Goal: Information Seeking & Learning: Compare options

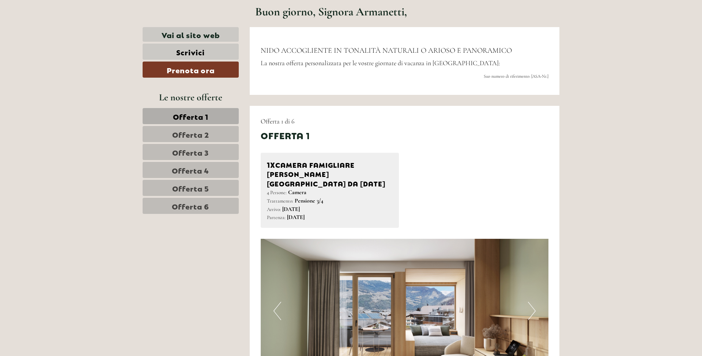
scroll to position [348, 0]
click at [199, 208] on span "Offerta 6" at bounding box center [190, 205] width 37 height 10
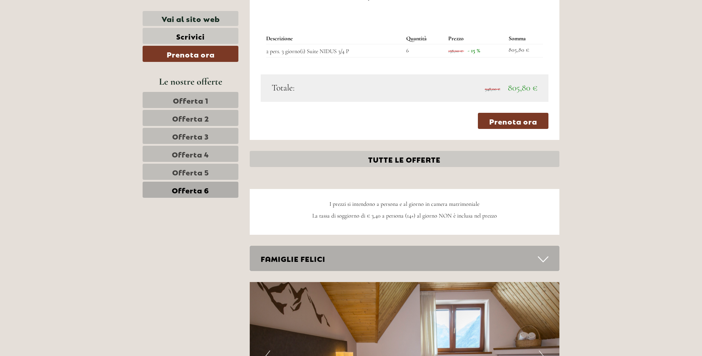
scroll to position [767, 0]
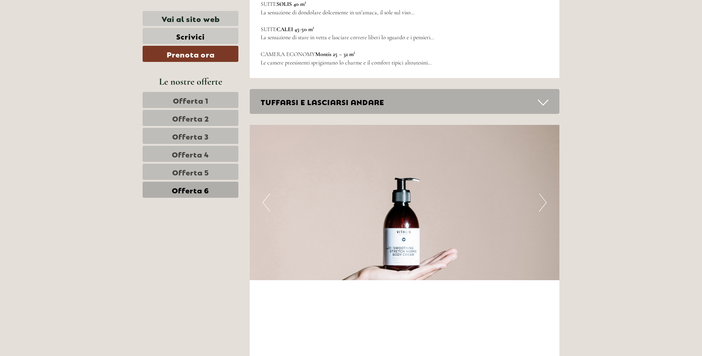
click at [212, 176] on link "Offerta 5" at bounding box center [191, 172] width 96 height 16
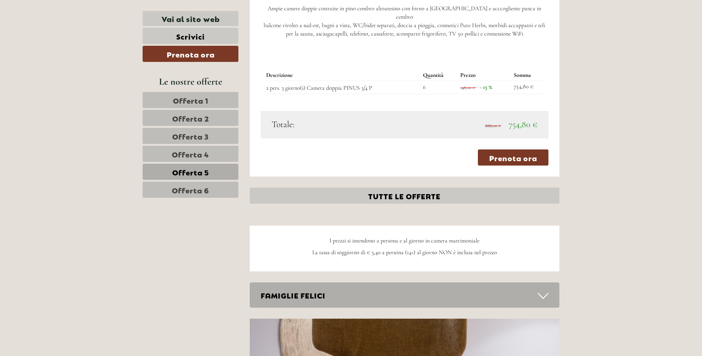
scroll to position [753, 0]
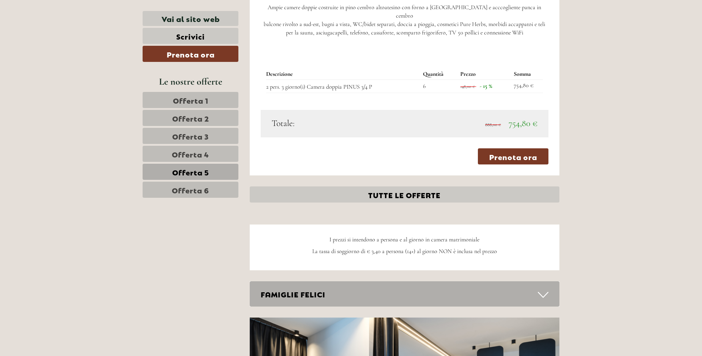
click at [178, 152] on span "Offerta 4" at bounding box center [190, 154] width 37 height 10
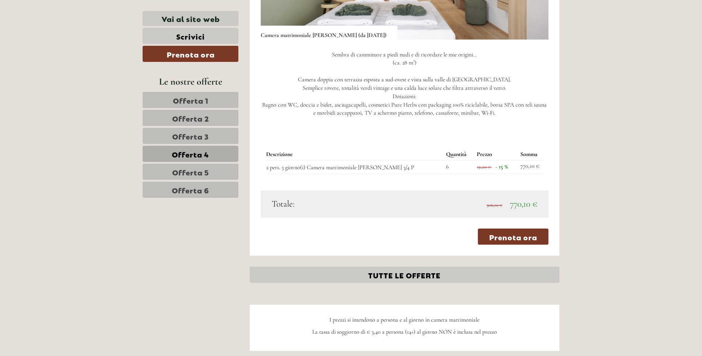
scroll to position [683, 0]
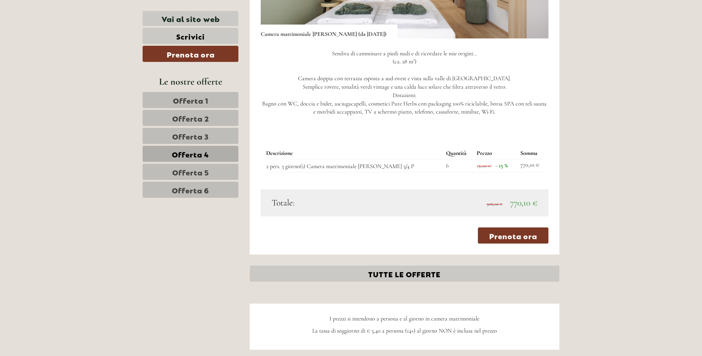
click at [214, 169] on link "Offerta 5" at bounding box center [191, 172] width 96 height 16
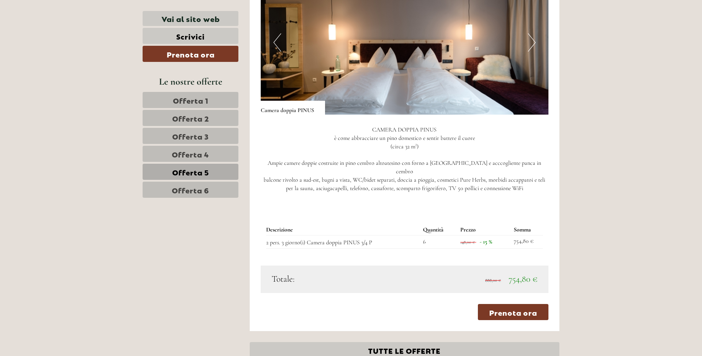
scroll to position [598, 0]
click at [533, 48] on button "Next" at bounding box center [532, 42] width 8 height 18
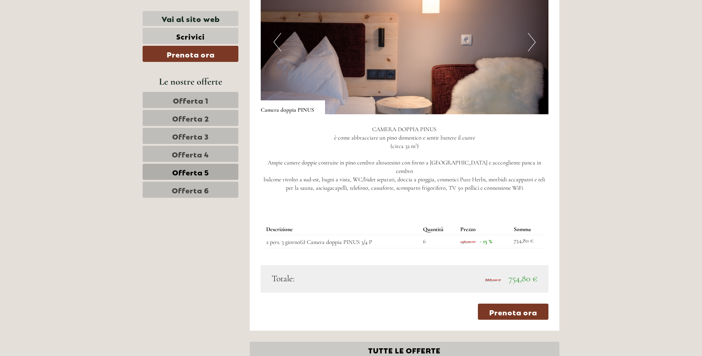
click at [533, 48] on button "Next" at bounding box center [532, 42] width 8 height 18
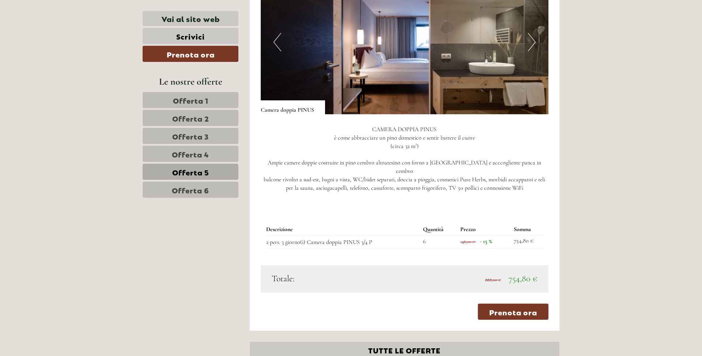
click at [533, 48] on button "Next" at bounding box center [532, 42] width 8 height 18
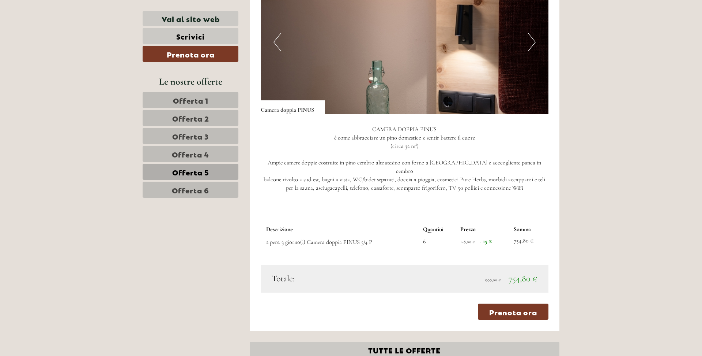
click at [533, 48] on button "Next" at bounding box center [532, 42] width 8 height 18
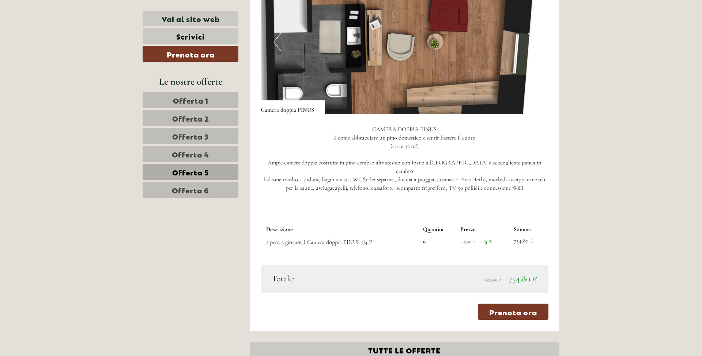
click at [533, 48] on button "Next" at bounding box center [532, 42] width 8 height 18
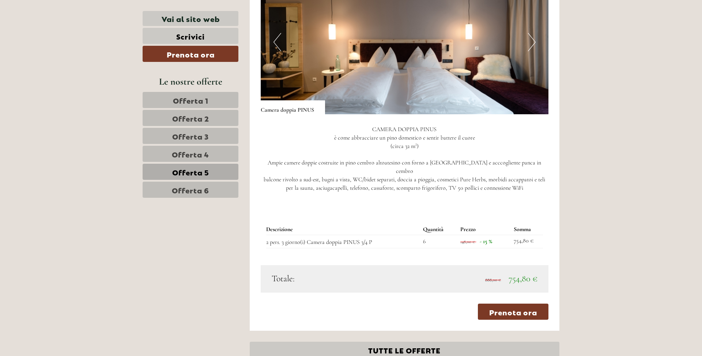
click at [533, 48] on button "Next" at bounding box center [532, 42] width 8 height 18
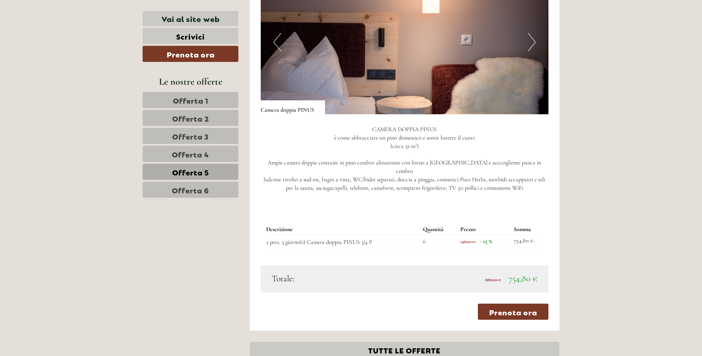
click at [533, 48] on button "Next" at bounding box center [532, 42] width 8 height 18
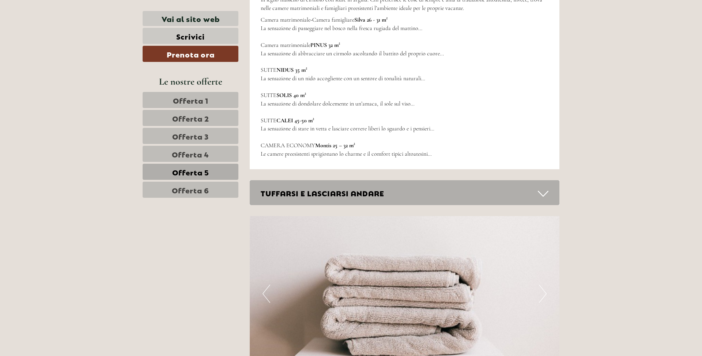
scroll to position [1307, 0]
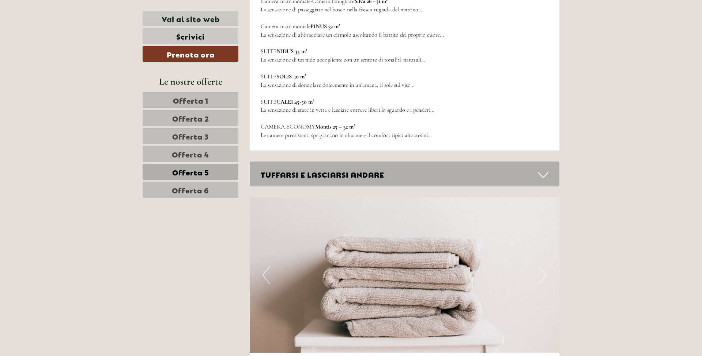
click at [227, 99] on link "Offerta 1" at bounding box center [191, 100] width 96 height 16
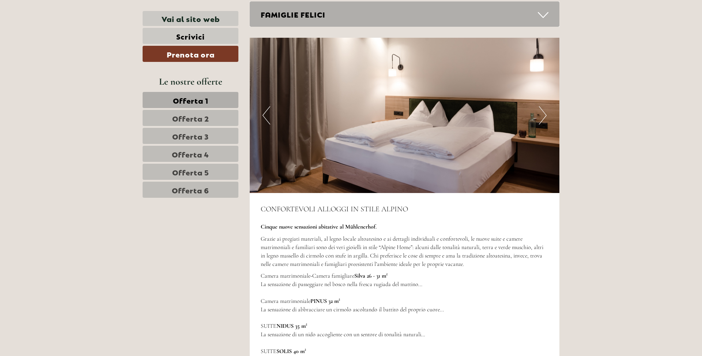
scroll to position [1086, 0]
